Goal: Find contact information: Find contact information

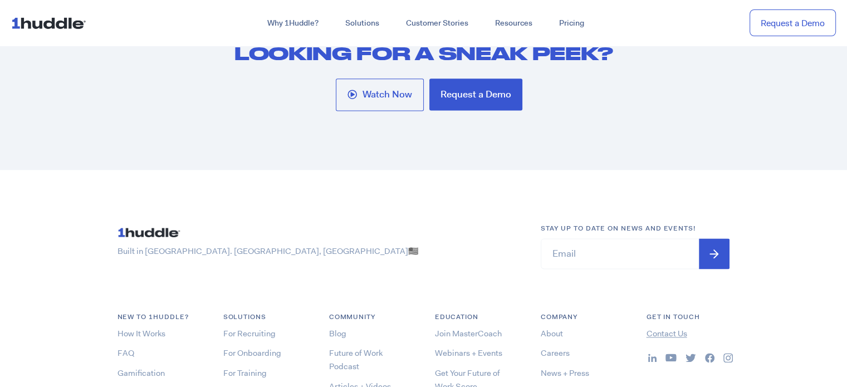
scroll to position [5964, 0]
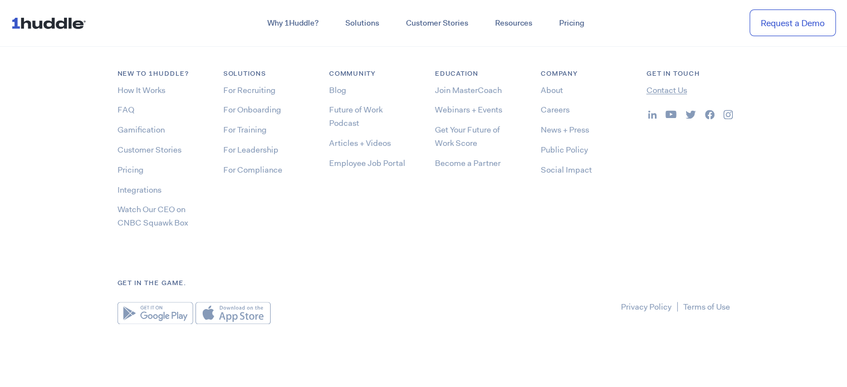
click at [655, 85] on link "Contact Us" at bounding box center [666, 90] width 41 height 11
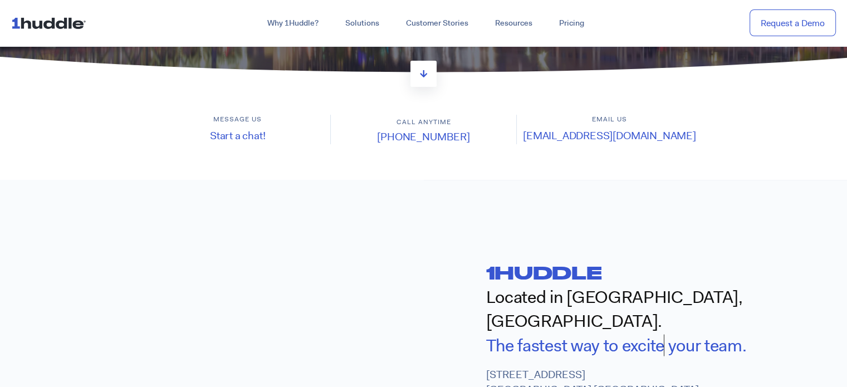
scroll to position [259, 0]
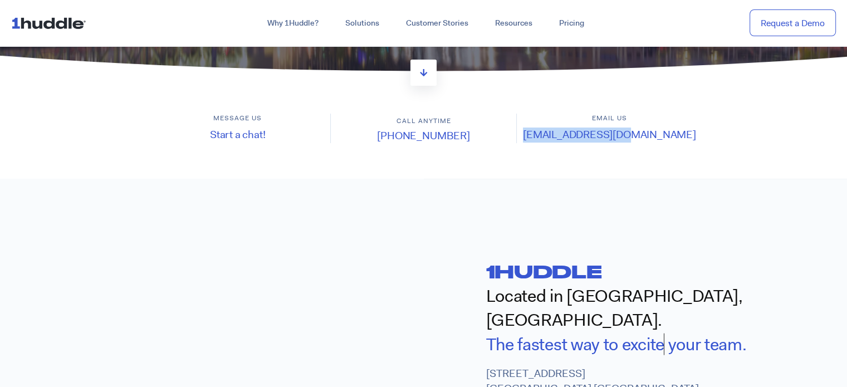
drag, startPoint x: 668, startPoint y: 134, endPoint x: 561, endPoint y: 148, distance: 107.8
click at [561, 148] on section "Message us Start a chat! Call anytime (646) 926-1942 Email us support@1huddle.co" at bounding box center [423, 128] width 847 height 101
copy link "support@1huddle.co"
